Goal: Information Seeking & Learning: Learn about a topic

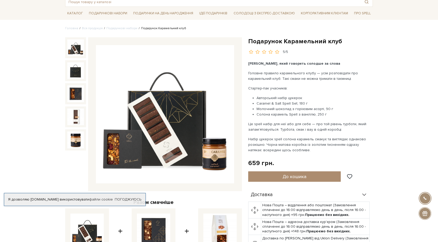
scroll to position [34, 0]
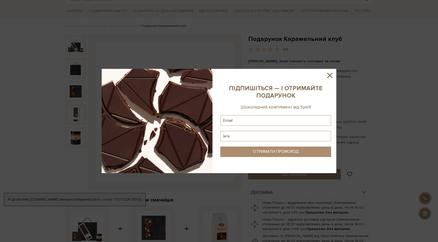
click at [329, 76] on icon at bounding box center [329, 75] width 5 height 5
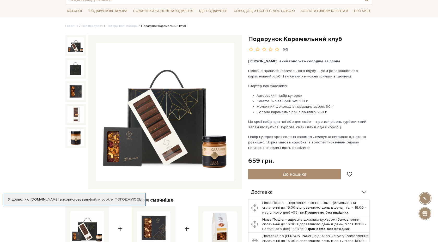
scroll to position [0, 0]
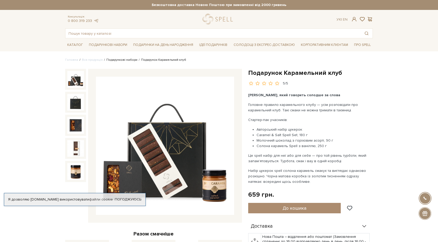
click at [129, 60] on link "Подарункові набори" at bounding box center [121, 60] width 31 height 4
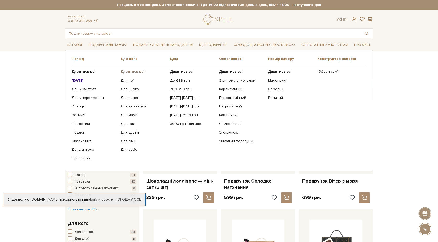
click at [129, 73] on b "Дивитись всі" at bounding box center [133, 71] width 24 height 4
click at [123, 79] on link "Для неї" at bounding box center [143, 80] width 45 height 5
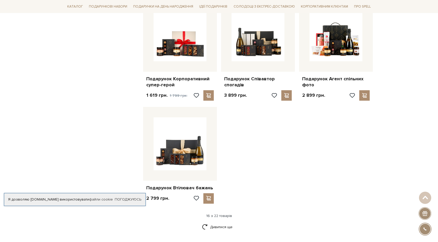
scroll to position [579, 0]
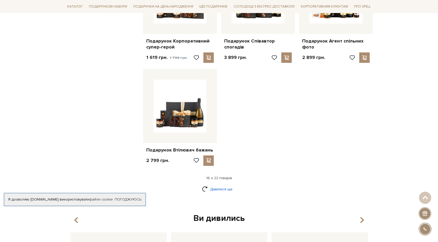
click at [225, 186] on link "Дивитися ще" at bounding box center [219, 189] width 34 height 9
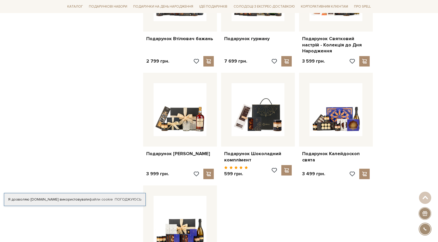
scroll to position [766, 0]
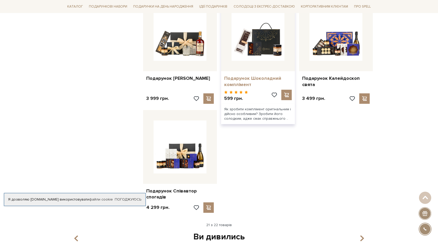
click at [252, 75] on link "Подарунок Шоколадний комплімент" at bounding box center [258, 81] width 68 height 12
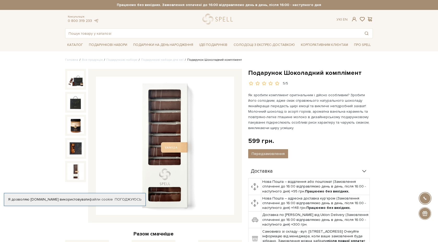
click at [74, 167] on img at bounding box center [75, 171] width 17 height 17
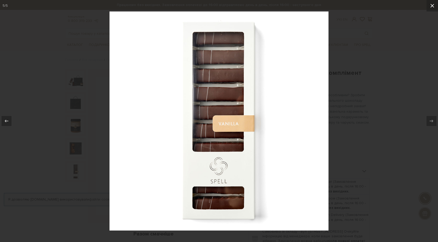
click at [432, 10] on button at bounding box center [431, 5] width 11 height 11
